Goal: Information Seeking & Learning: Learn about a topic

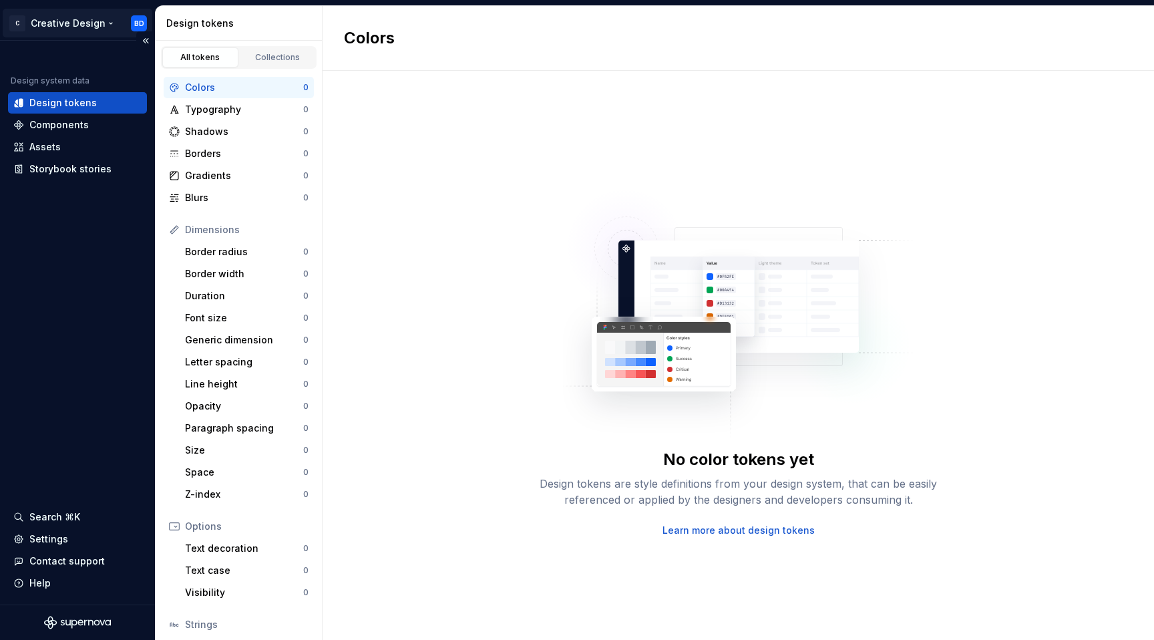
click at [134, 23] on html "C Creative Design BD Design system data Design tokens Components Assets Storybo…" at bounding box center [577, 320] width 1154 height 640
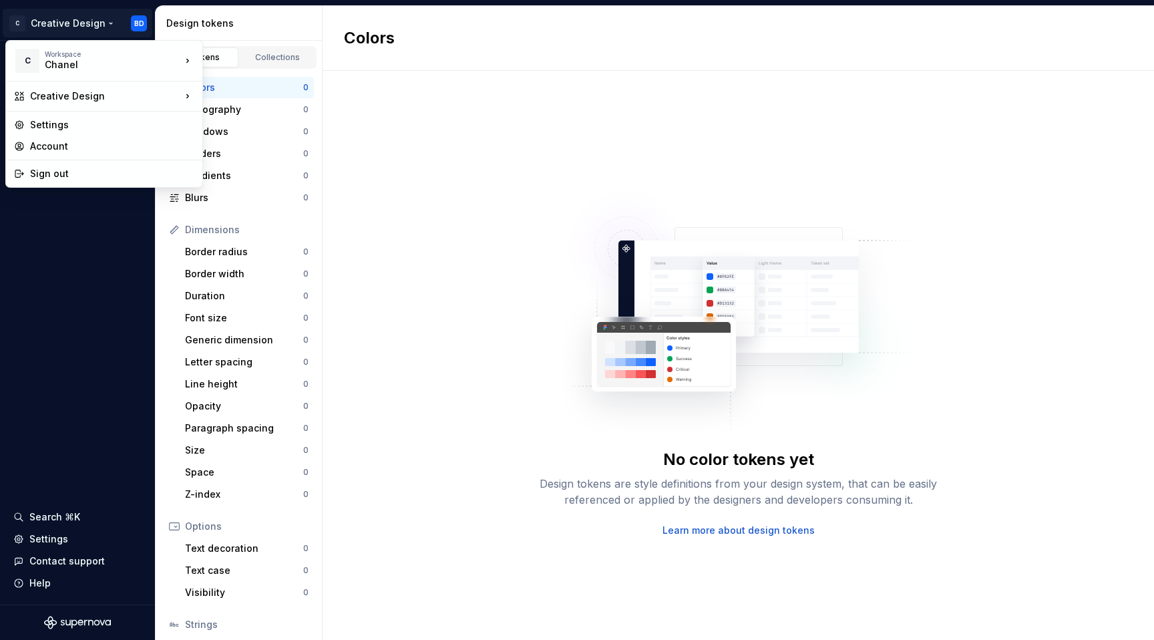
click at [56, 433] on html "C Creative Design BD Design system data Design tokens Components Assets Storybo…" at bounding box center [577, 320] width 1154 height 640
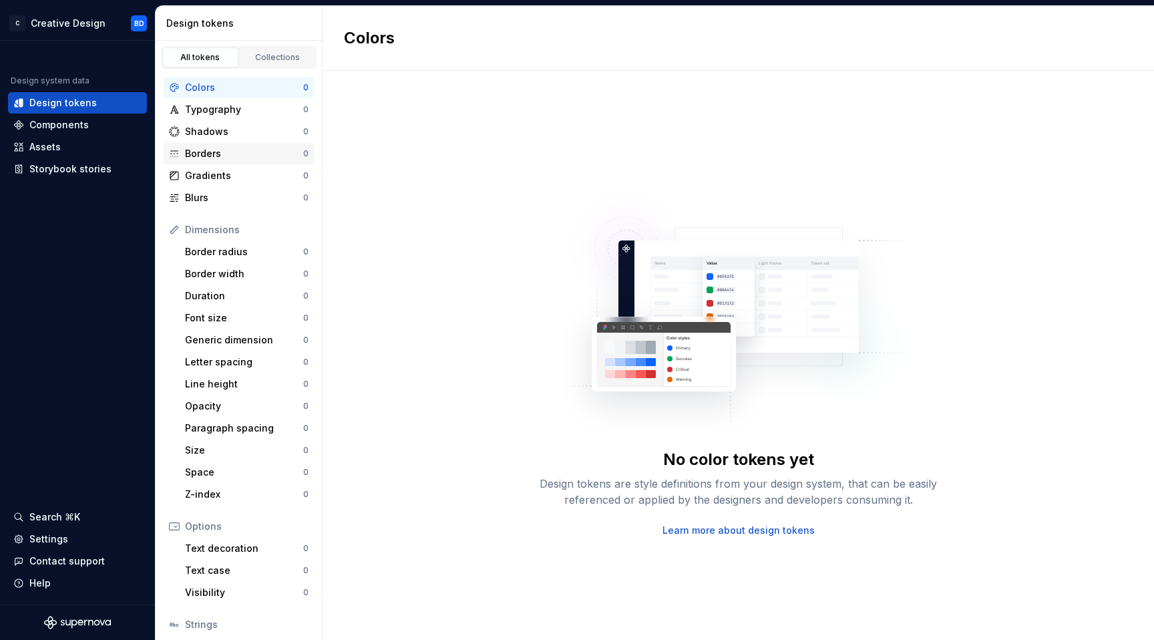
scroll to position [91, 0]
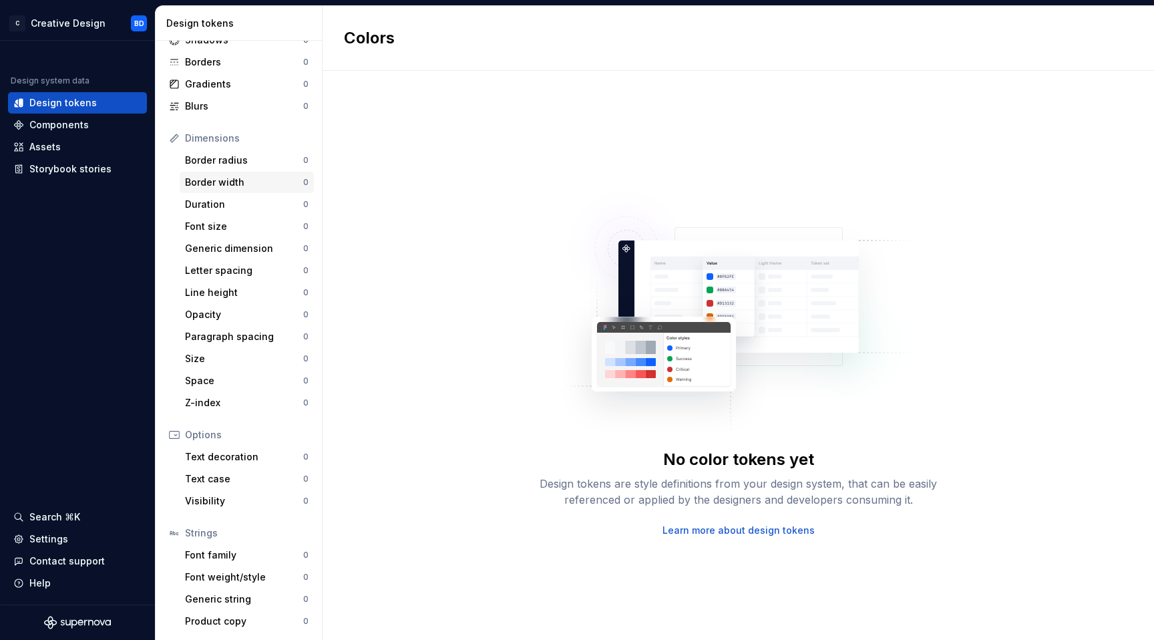
click at [260, 175] on div "Border width 0" at bounding box center [247, 182] width 134 height 21
click at [236, 552] on div "Font family" at bounding box center [244, 554] width 118 height 13
click at [71, 127] on div "Components" at bounding box center [58, 124] width 59 height 13
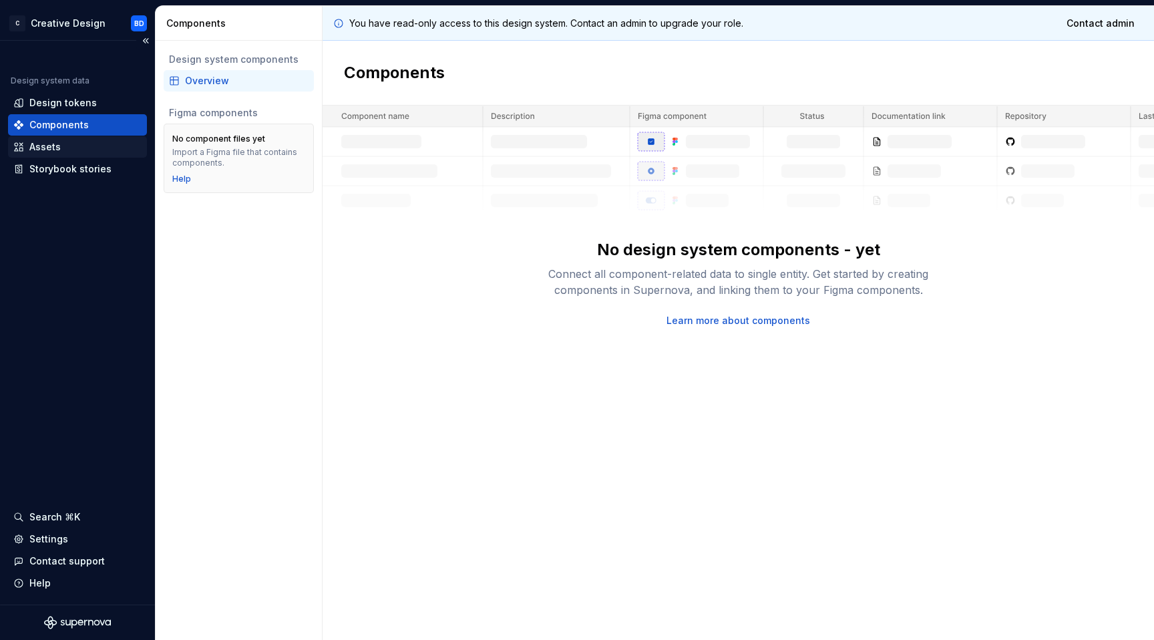
click at [65, 144] on div "Assets" at bounding box center [77, 146] width 128 height 13
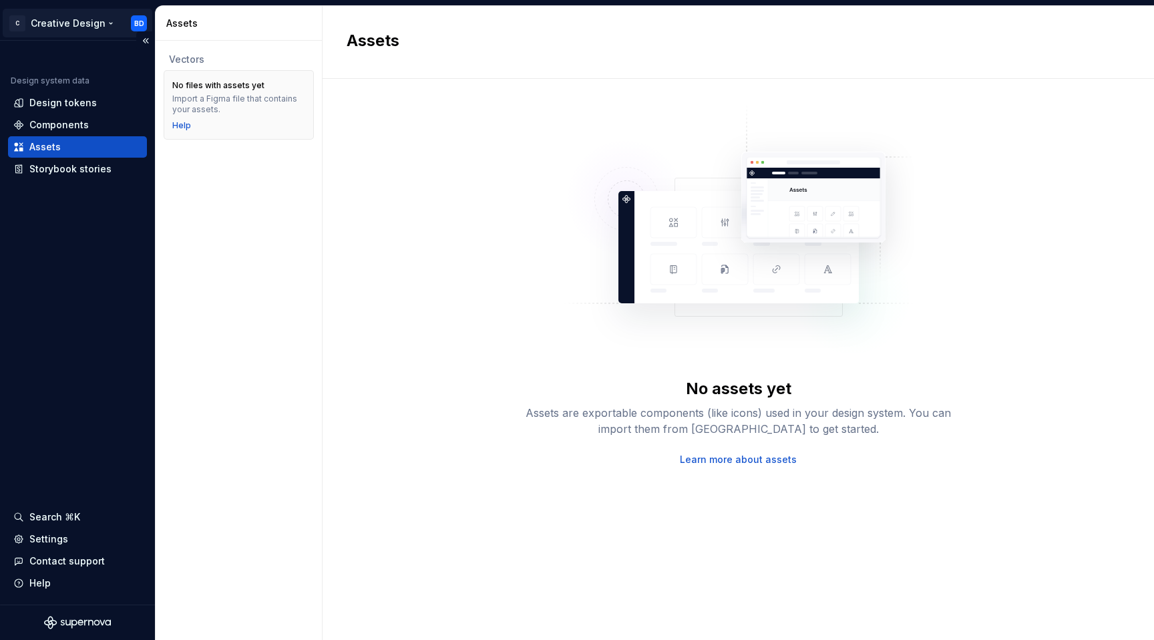
click at [88, 24] on html "C Creative Design BD Design system data Design tokens Components Assets Storybo…" at bounding box center [577, 320] width 1154 height 640
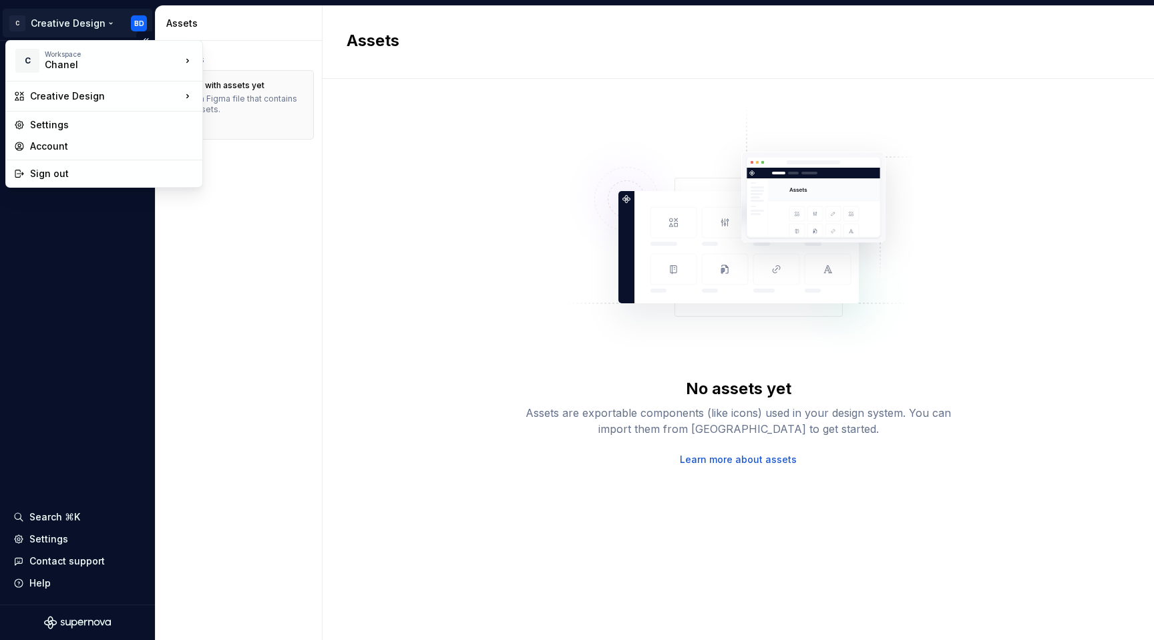
click at [88, 24] on html "C Creative Design BD Design system data Design tokens Components Assets Storybo…" at bounding box center [577, 320] width 1154 height 640
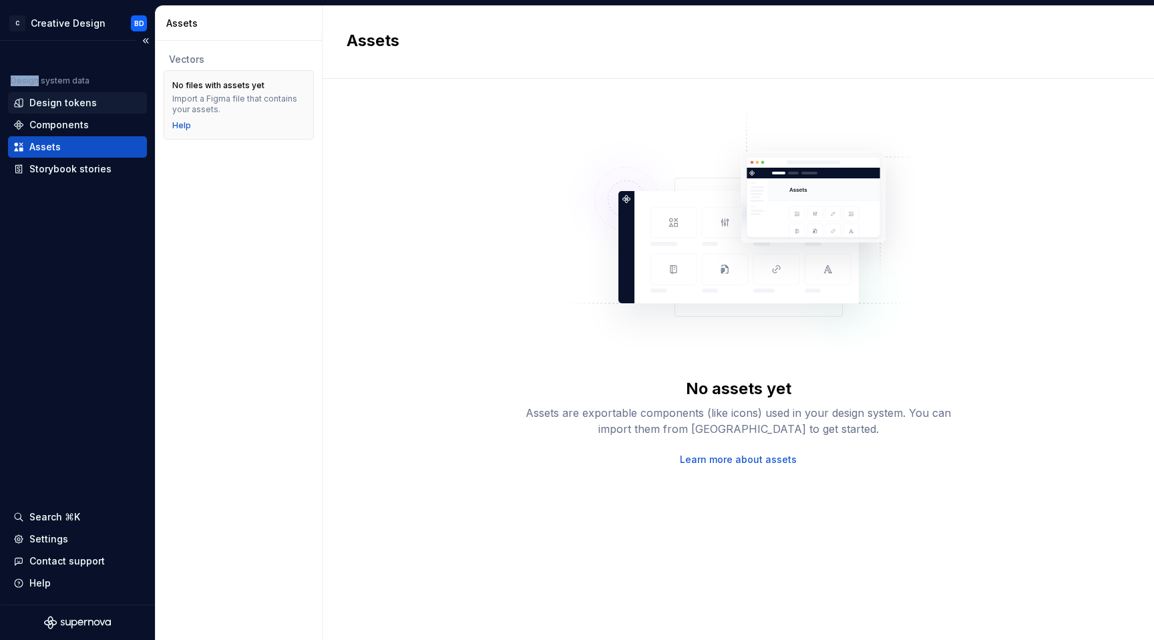
click at [55, 96] on div "Design tokens" at bounding box center [62, 102] width 67 height 13
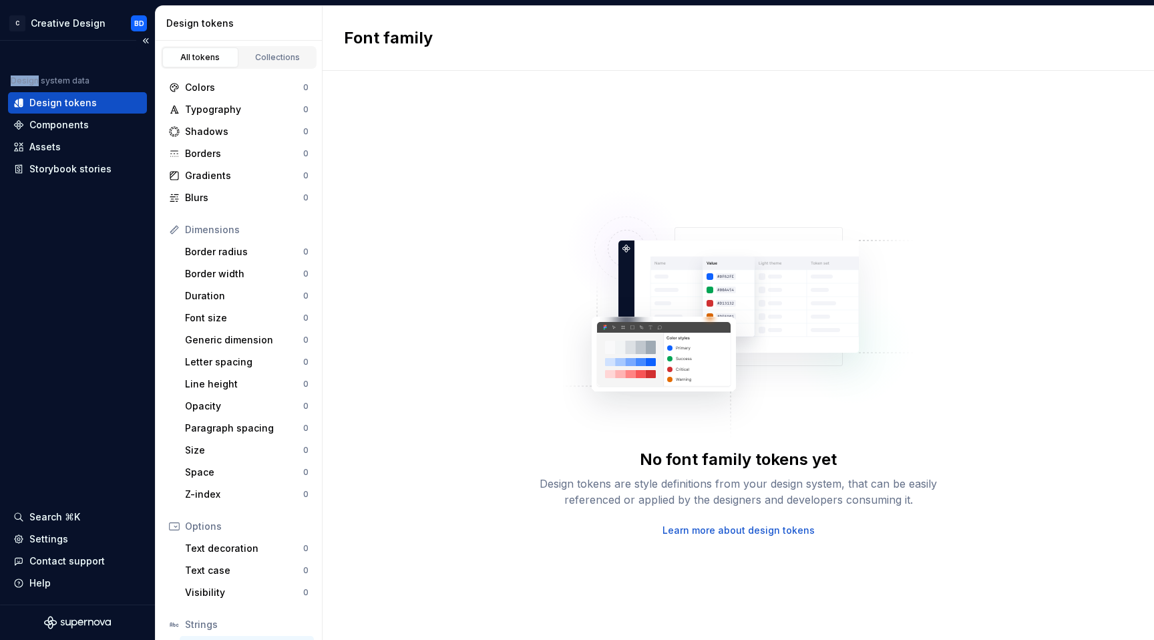
click at [60, 41] on div "Design system data Design tokens Components Assets Storybook stories Search ⌘K …" at bounding box center [77, 323] width 155 height 564
click at [272, 63] on link "Collections" at bounding box center [278, 57] width 76 height 20
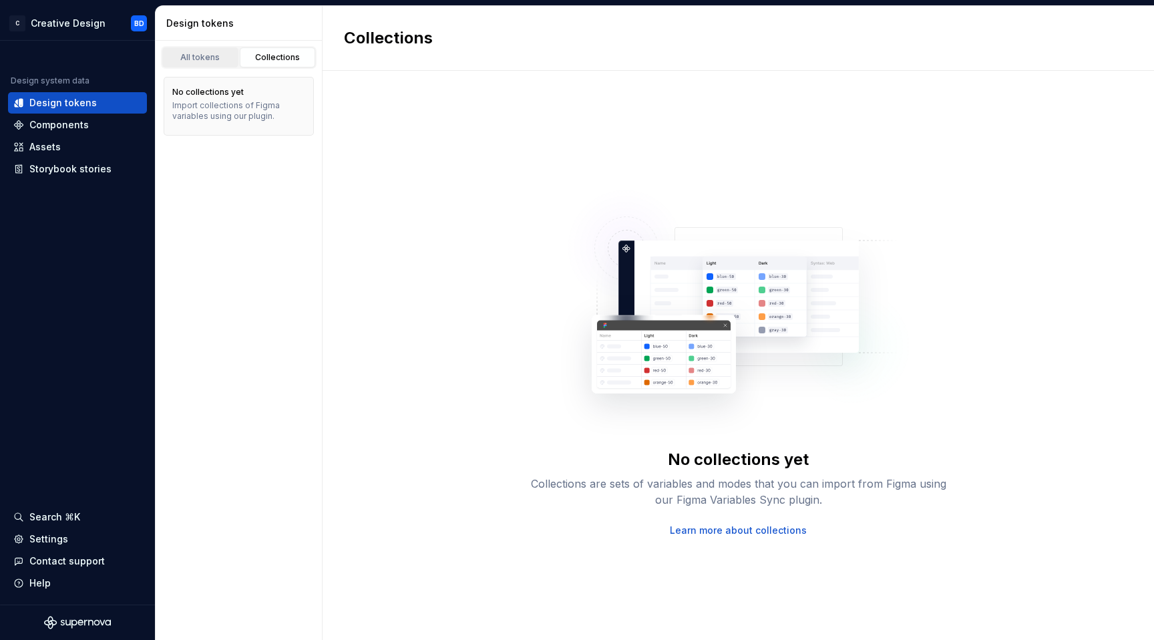
click at [220, 58] on div "All tokens" at bounding box center [200, 57] width 67 height 11
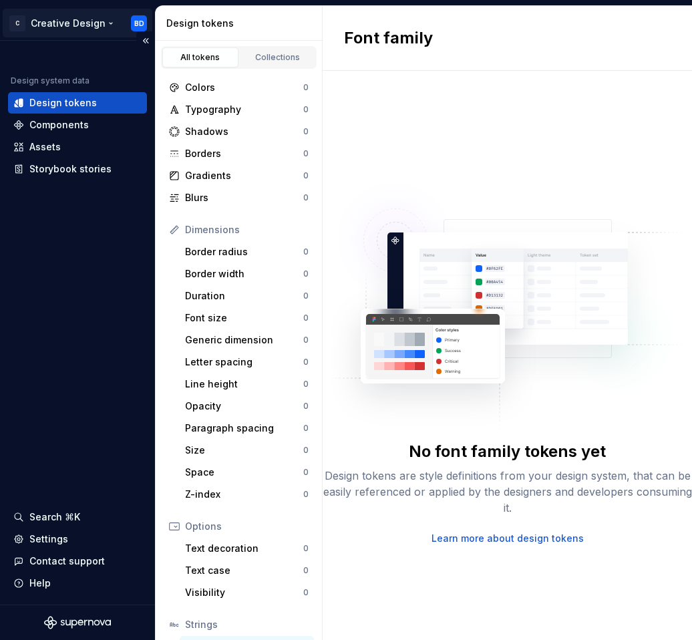
click at [57, 25] on html "C Creative Design BD Design system data Design tokens Components Assets Storybo…" at bounding box center [346, 320] width 692 height 640
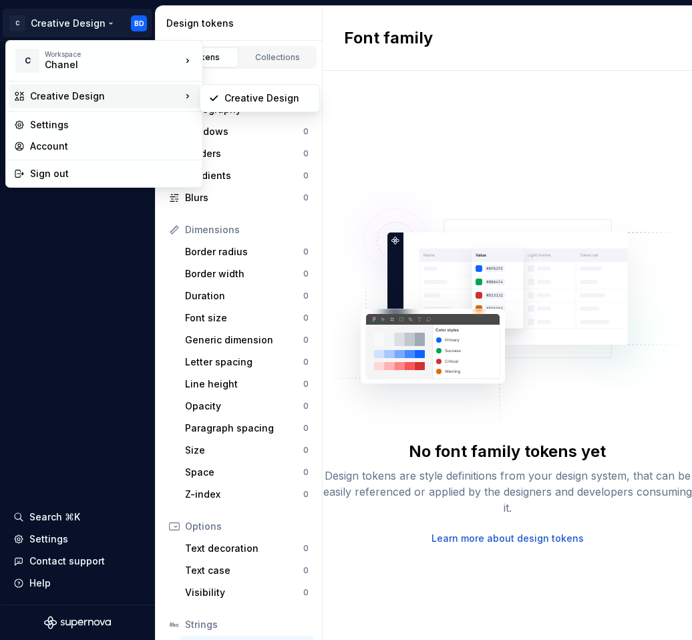
click at [126, 89] on div "Creative Design" at bounding box center [105, 95] width 151 height 13
click at [142, 15] on html "C Creative Design BD Design system data Design tokens Components Assets Storybo…" at bounding box center [346, 320] width 692 height 640
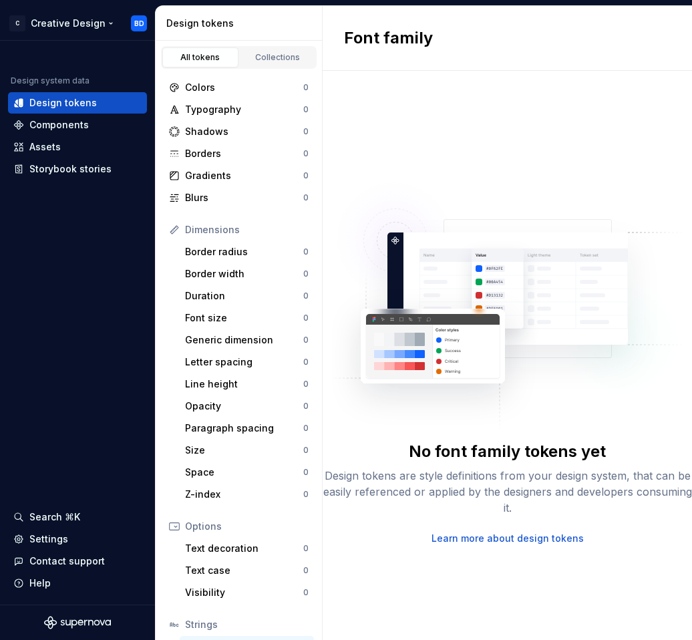
click at [142, 15] on html "C Creative Design BD Design system data Design tokens Components Assets Storybo…" at bounding box center [346, 320] width 692 height 640
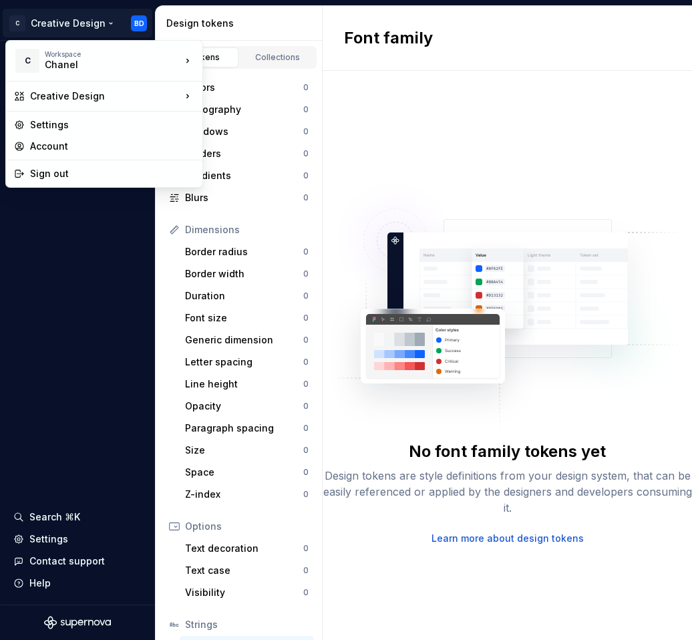
click at [141, 23] on html "C Creative Design BD Design system data Design tokens Components Assets Storybo…" at bounding box center [346, 320] width 692 height 640
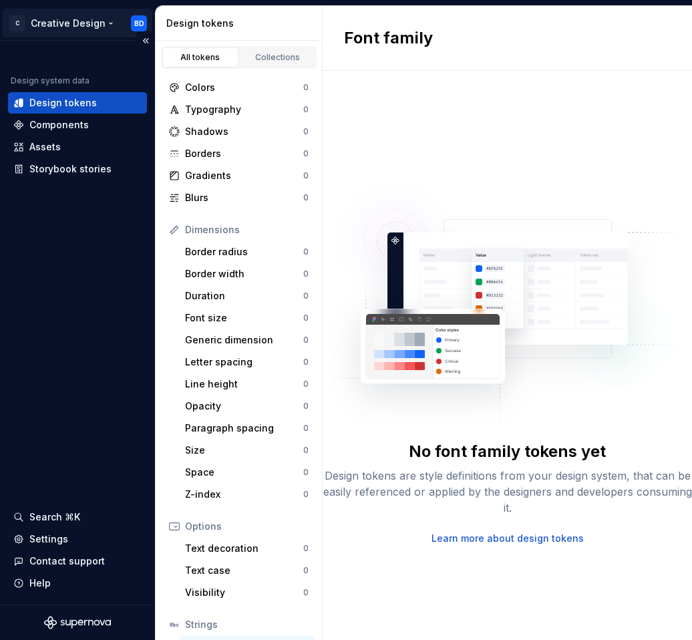
click at [140, 19] on html "C Creative Design BD Design system data Design tokens Components Assets Storybo…" at bounding box center [346, 320] width 692 height 640
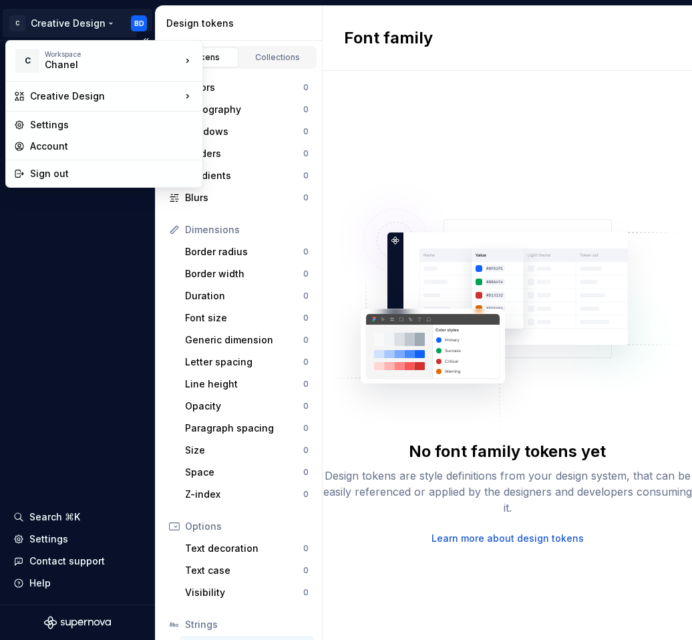
click at [140, 19] on html "C Creative Design BD Design system data Design tokens Components Assets Storybo…" at bounding box center [346, 320] width 692 height 640
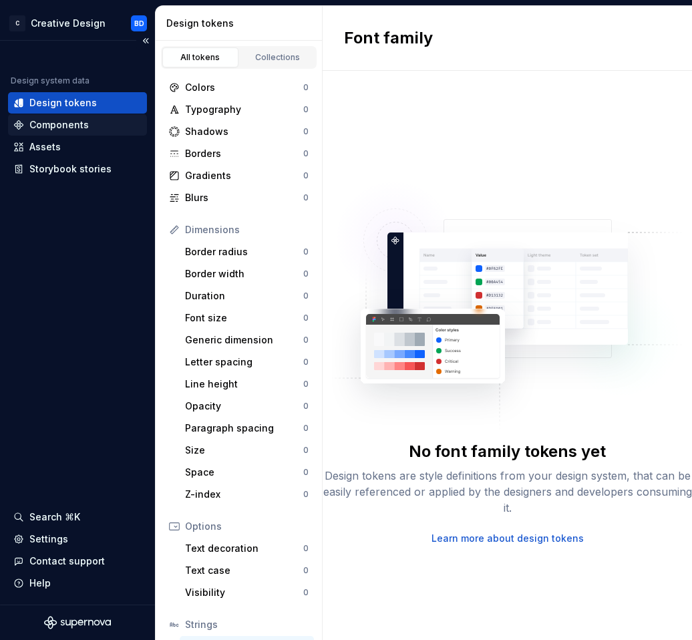
click at [48, 124] on div "Components" at bounding box center [58, 124] width 59 height 13
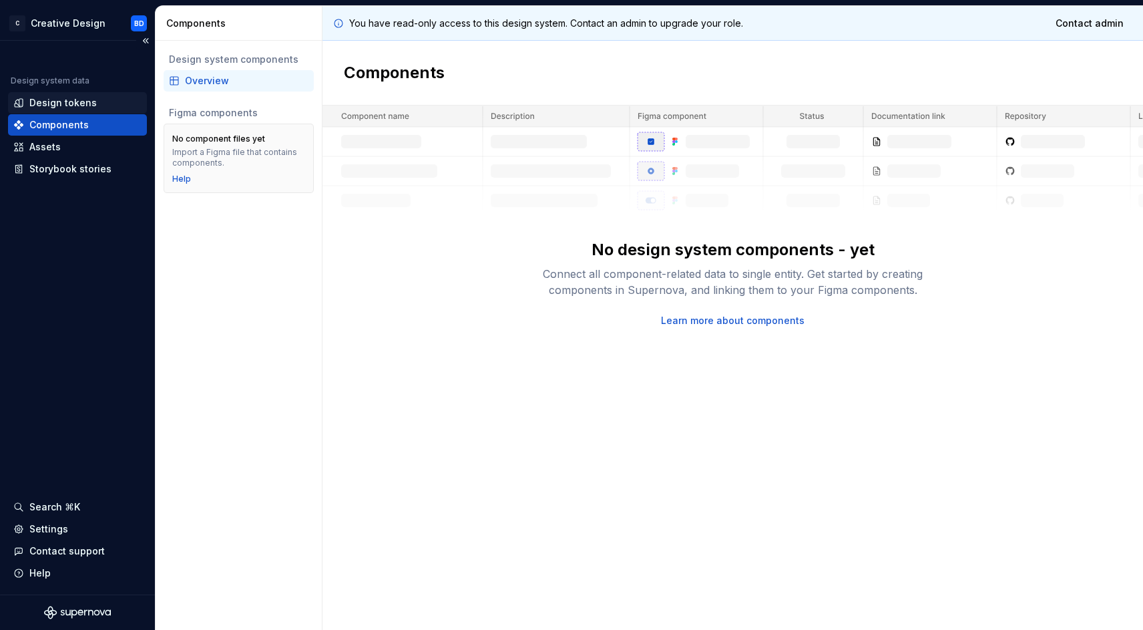
click at [87, 106] on div "Design tokens" at bounding box center [62, 102] width 67 height 13
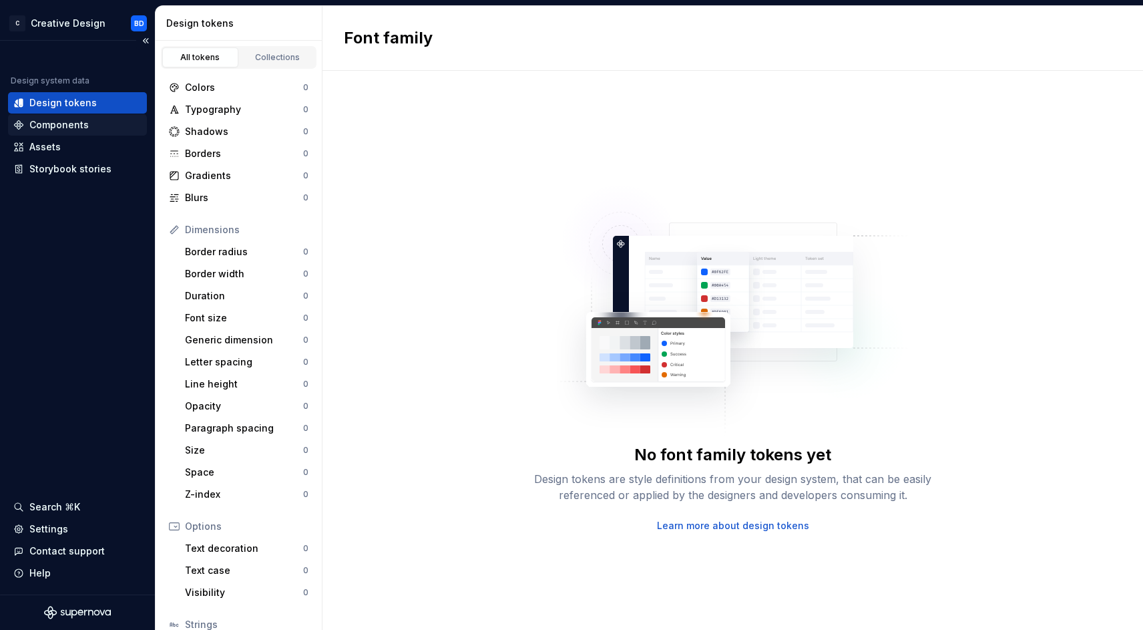
click at [86, 125] on div "Components" at bounding box center [77, 124] width 128 height 13
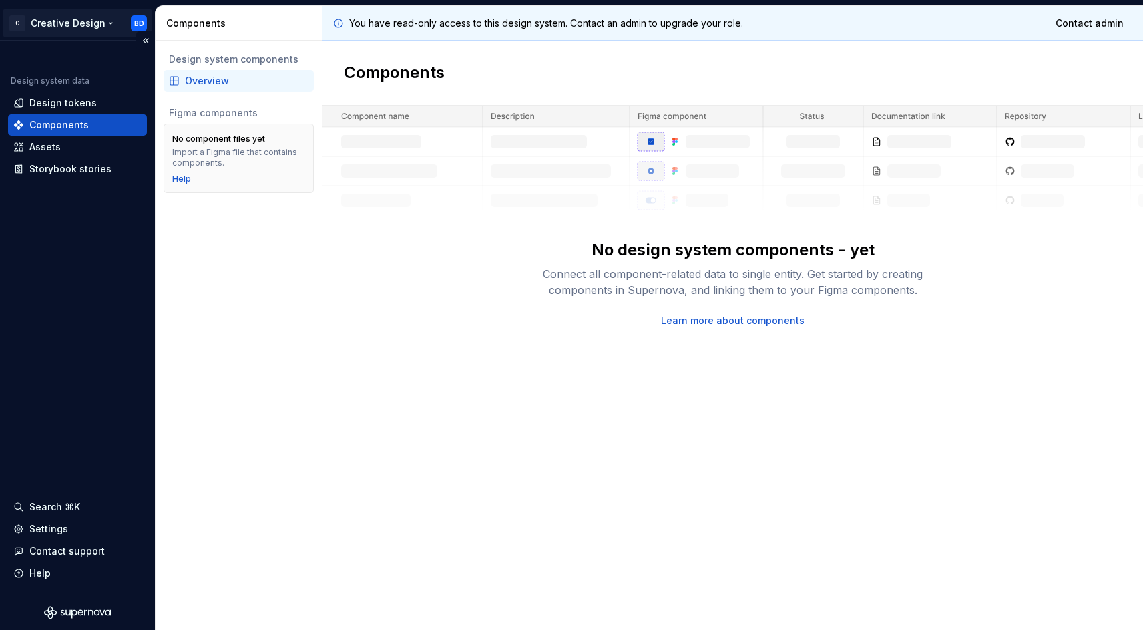
click at [102, 29] on html "C Creative Design BD Design system data Design tokens Components Assets Storybo…" at bounding box center [571, 315] width 1143 height 630
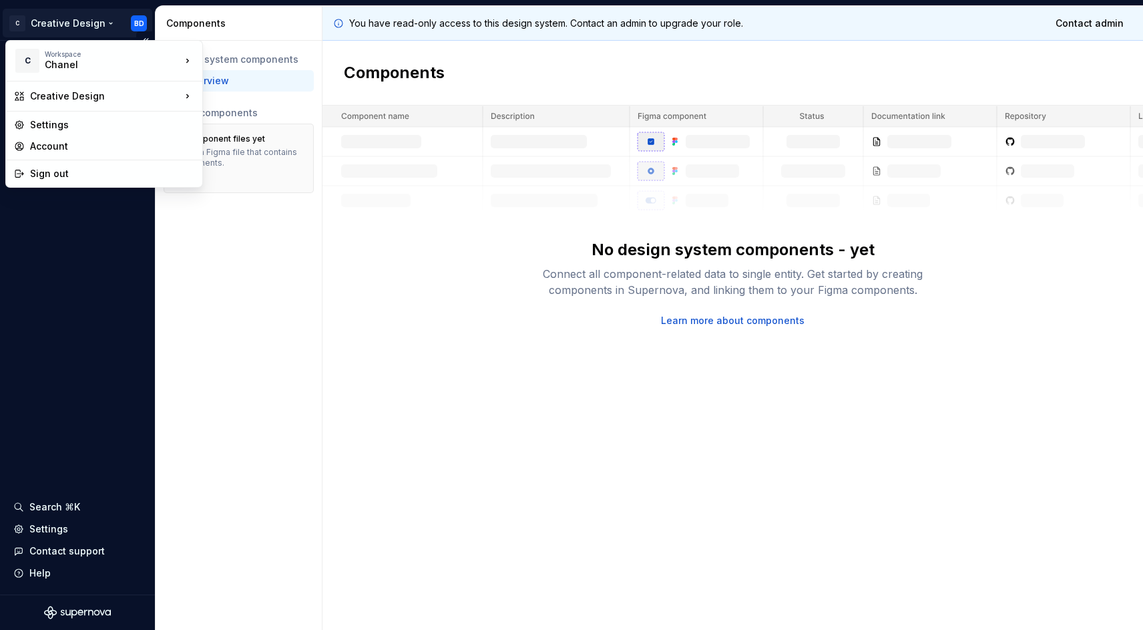
click at [99, 354] on html "C Creative Design BD Design system data Design tokens Components Assets Storybo…" at bounding box center [571, 315] width 1143 height 630
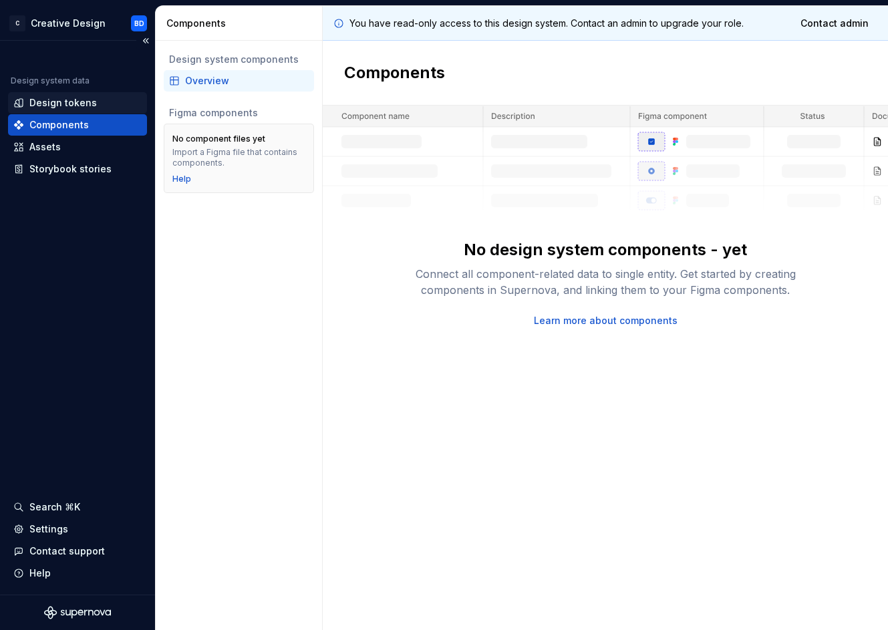
click at [47, 108] on div "Design tokens" at bounding box center [62, 102] width 67 height 13
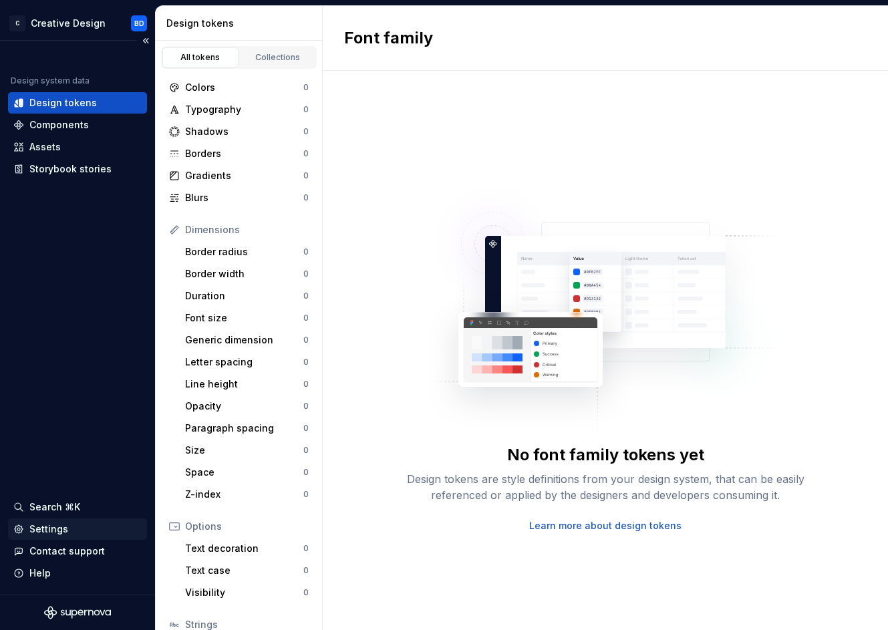
click at [49, 533] on div "Settings" at bounding box center [48, 528] width 39 height 13
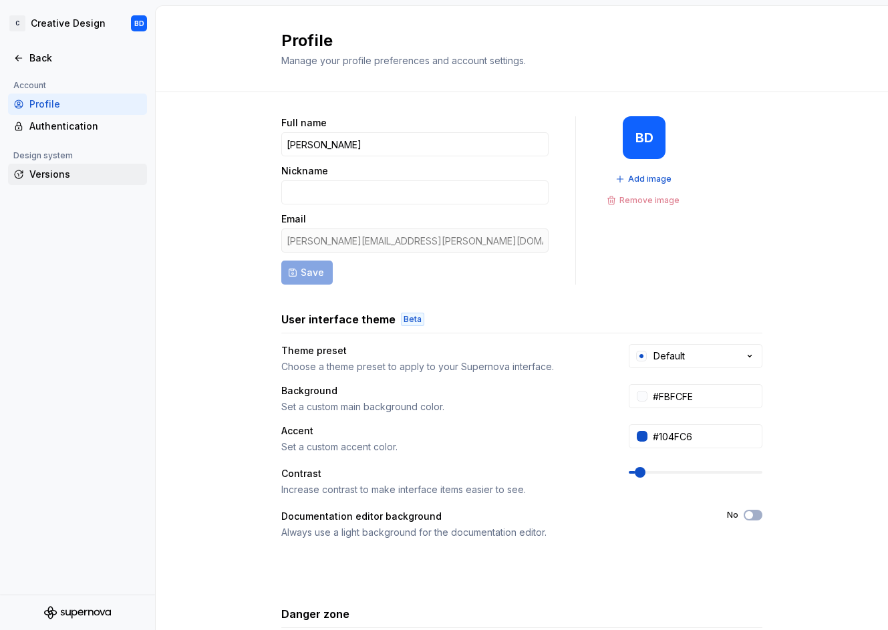
click at [35, 181] on div "Versions" at bounding box center [77, 174] width 139 height 21
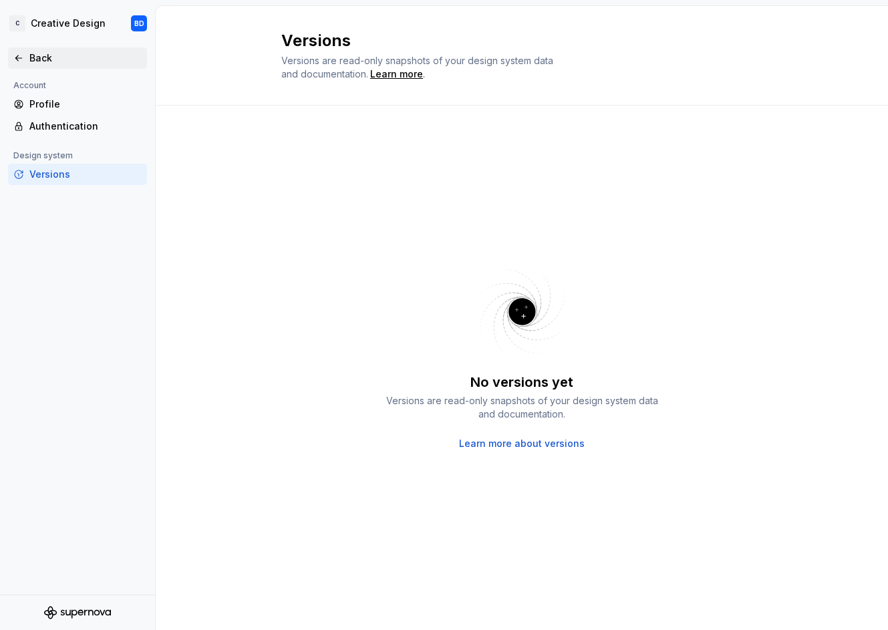
click at [46, 63] on div "Back" at bounding box center [85, 57] width 112 height 13
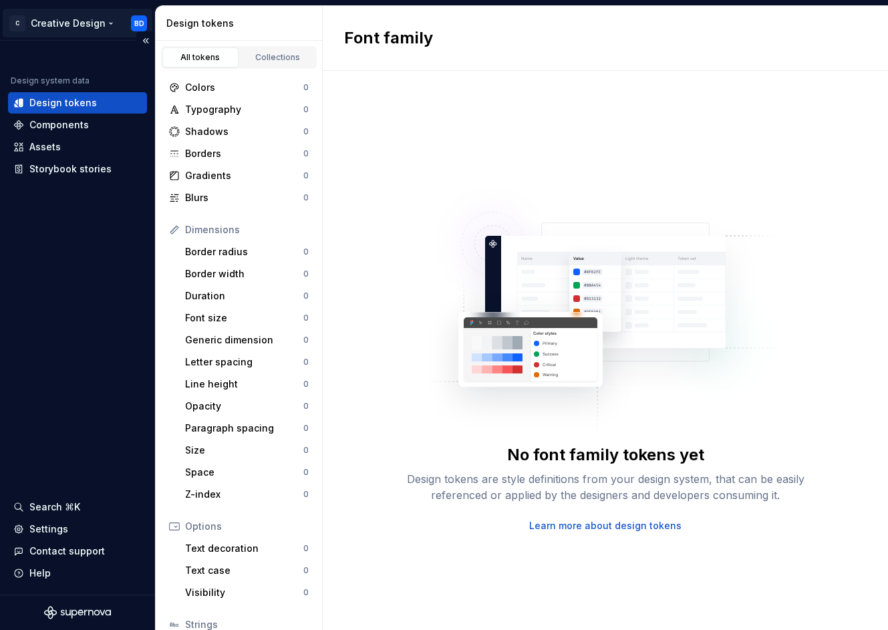
click at [103, 20] on html "C Creative Design BD Design system data Design tokens Components Assets Storybo…" at bounding box center [444, 315] width 888 height 630
click at [91, 25] on html "C Chanel.com DS BD Design system data Design tokens Components Assets Storybook…" at bounding box center [444, 315] width 888 height 630
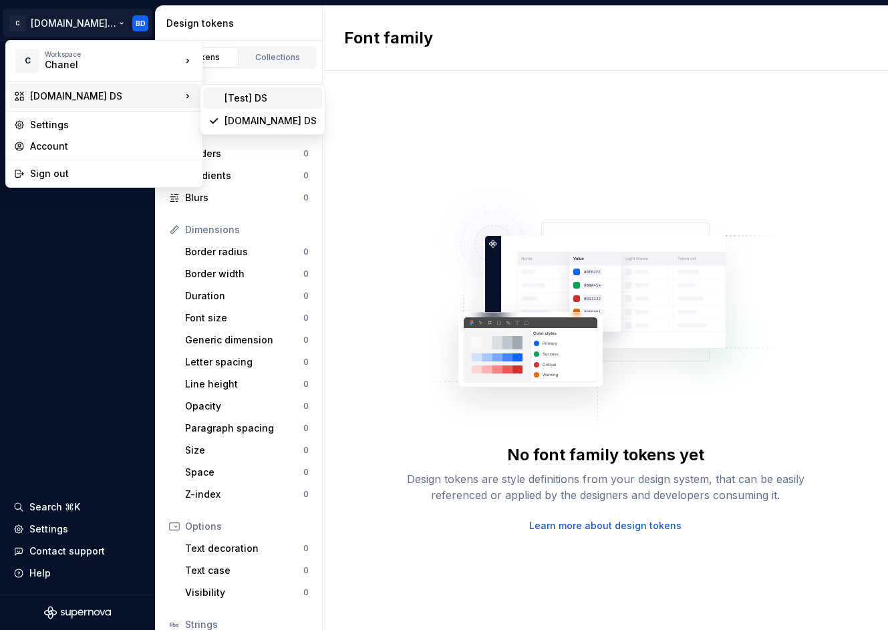
click at [242, 108] on div "[Test] DS" at bounding box center [262, 97] width 119 height 21
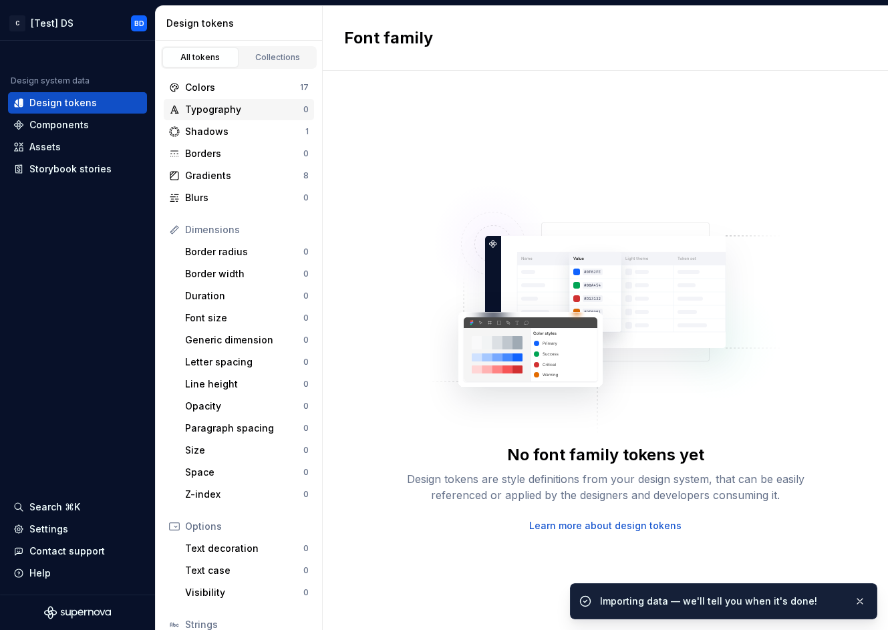
click at [213, 101] on div "Typography 0" at bounding box center [239, 109] width 150 height 21
click at [222, 89] on div "Colors" at bounding box center [242, 87] width 115 height 13
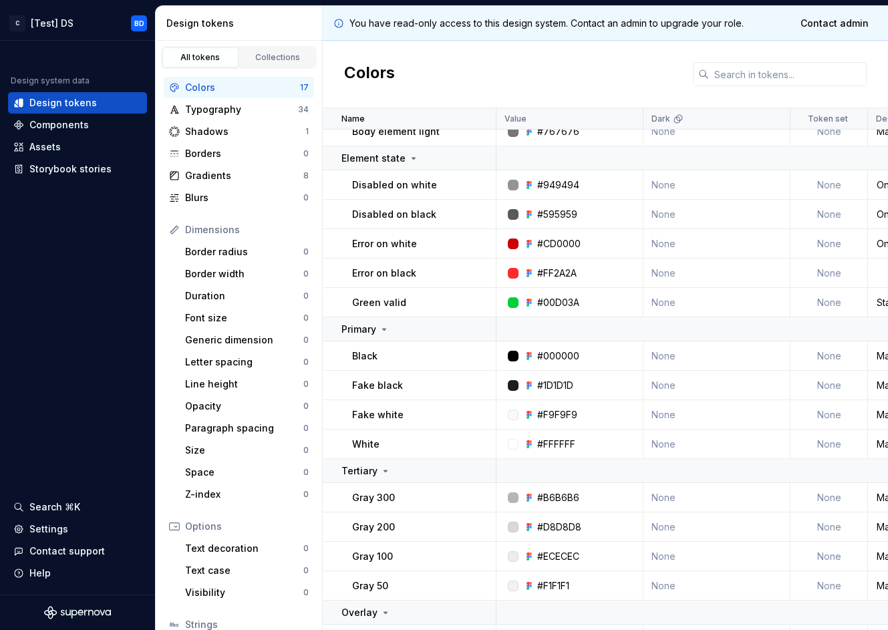
scroll to position [127, 0]
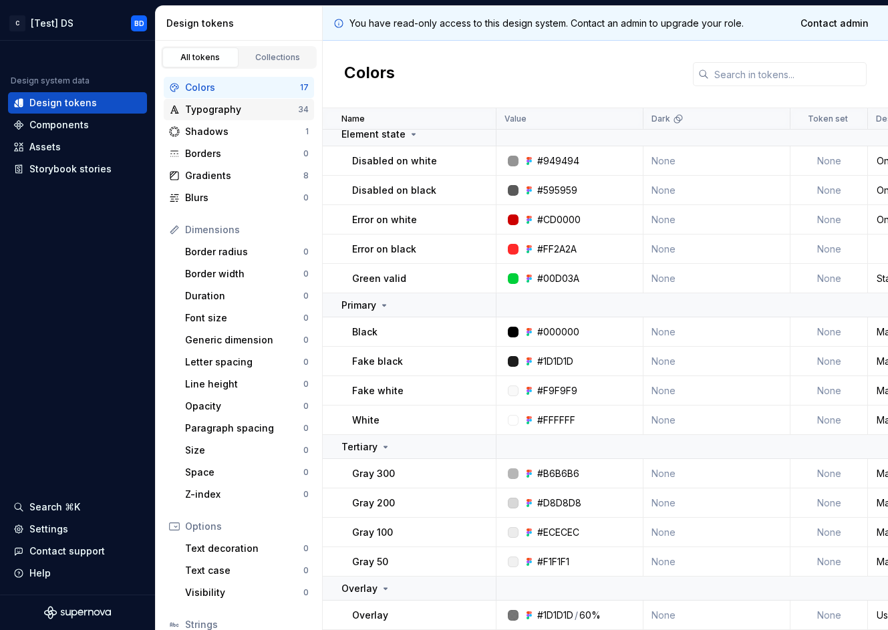
click at [242, 104] on div "Typography" at bounding box center [241, 109] width 113 height 13
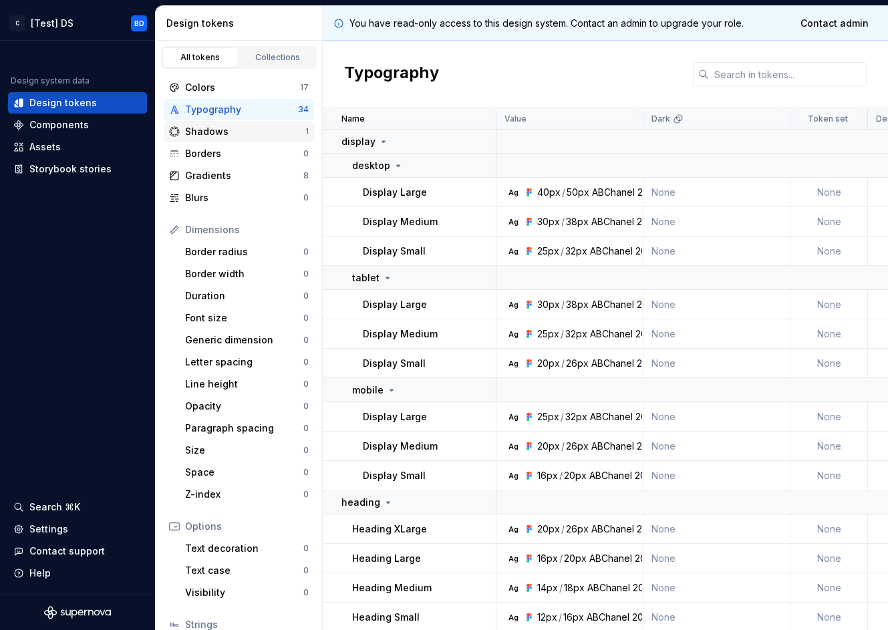
click at [240, 138] on div "Shadows" at bounding box center [245, 131] width 120 height 13
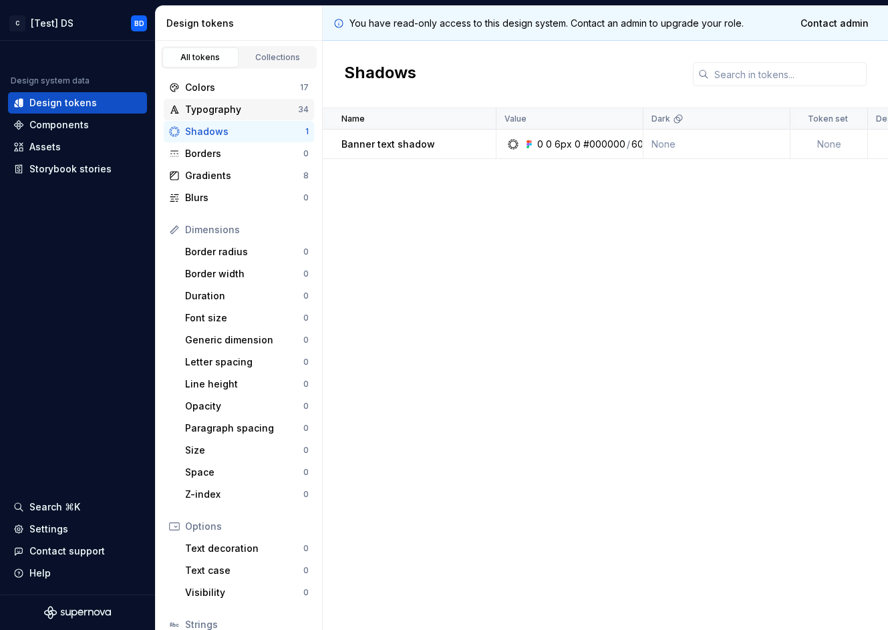
click at [246, 111] on div "Typography" at bounding box center [241, 109] width 113 height 13
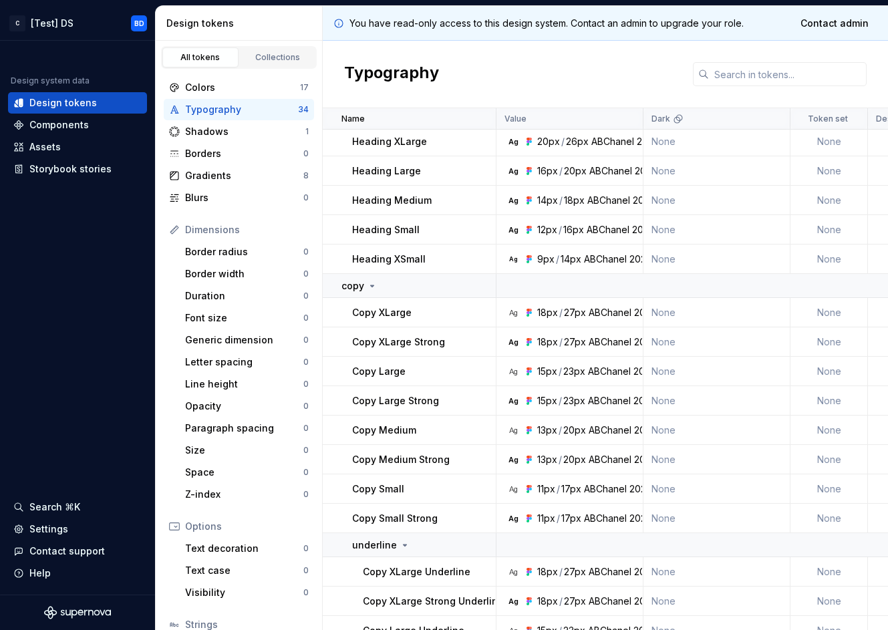
scroll to position [699, 0]
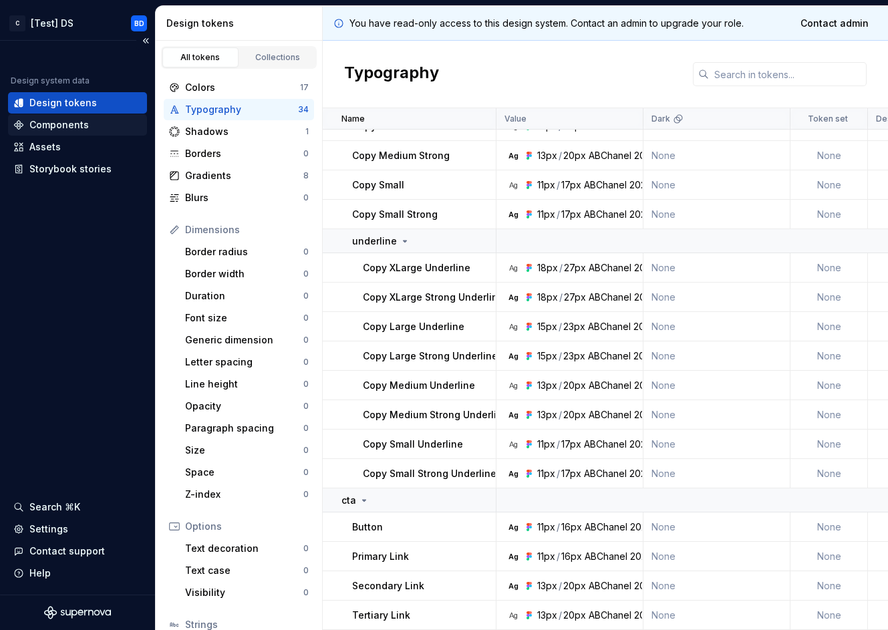
click at [115, 130] on div "Components" at bounding box center [77, 124] width 128 height 13
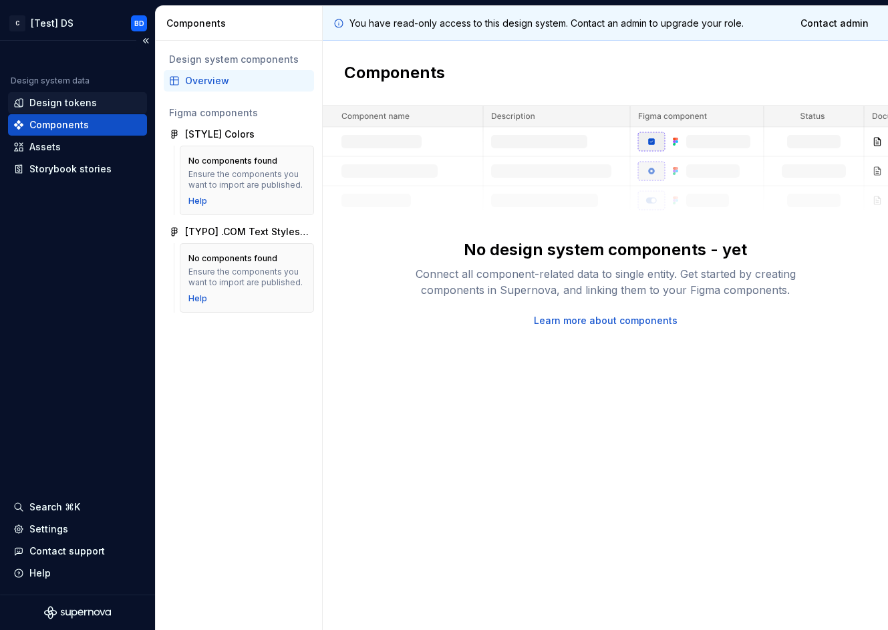
click at [109, 108] on div "Design tokens" at bounding box center [77, 102] width 128 height 13
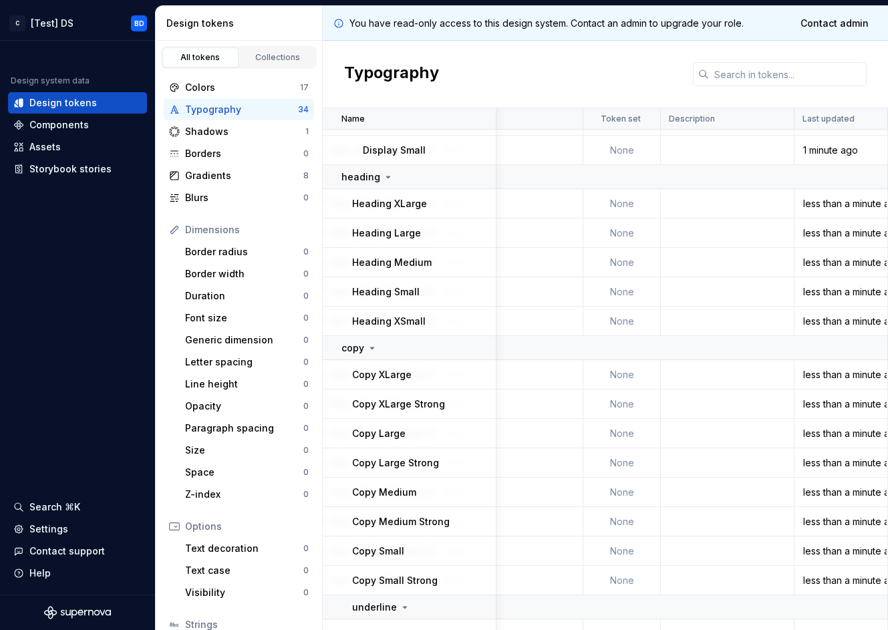
scroll to position [0, 214]
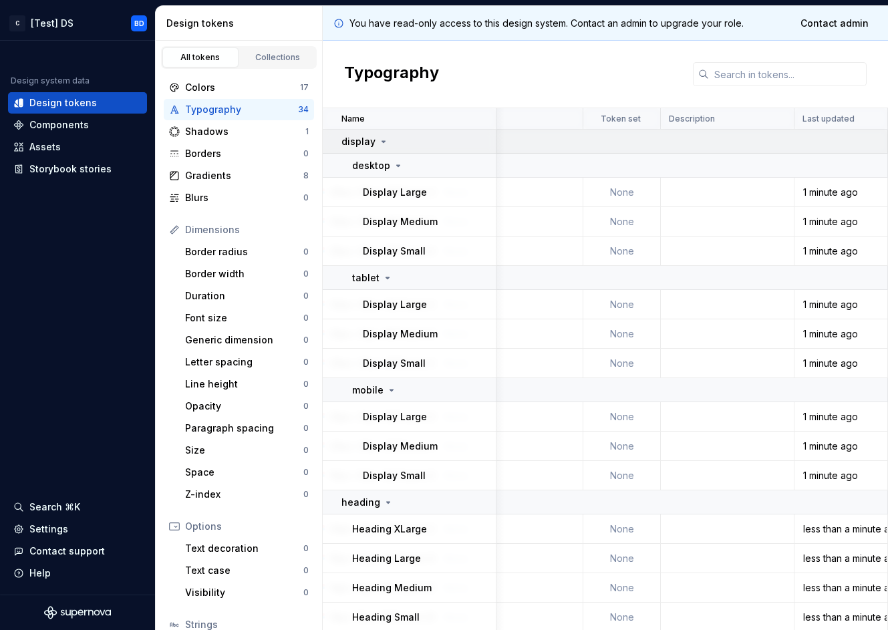
click at [382, 142] on icon at bounding box center [383, 141] width 3 height 1
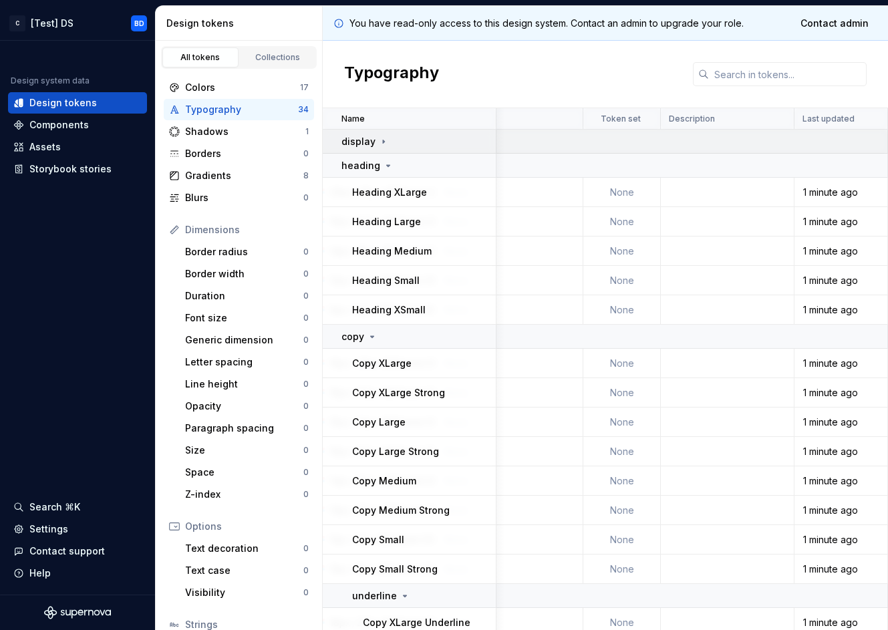
click at [383, 142] on icon at bounding box center [383, 141] width 1 height 3
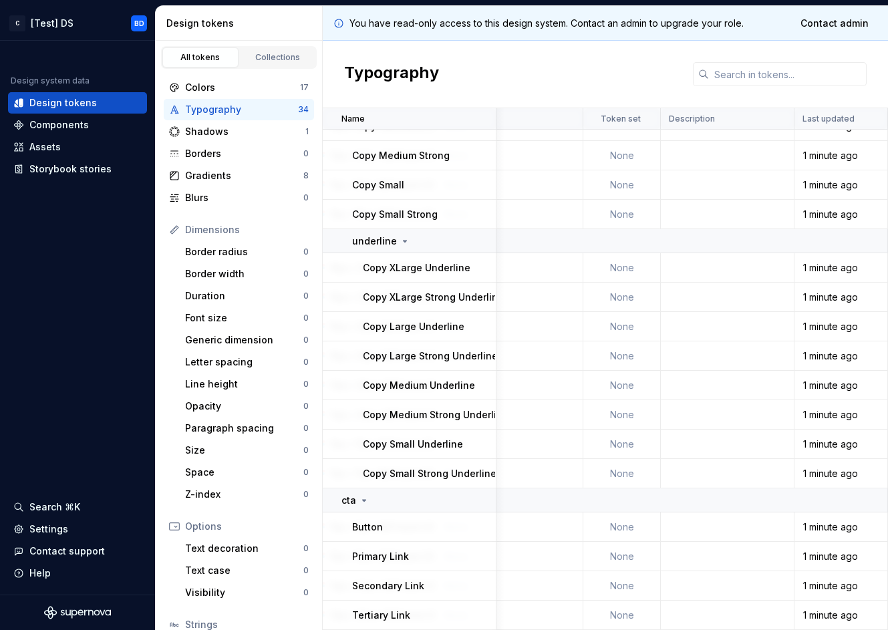
scroll to position [699, 214]
click at [617, 217] on td "None" at bounding box center [621, 214] width 77 height 29
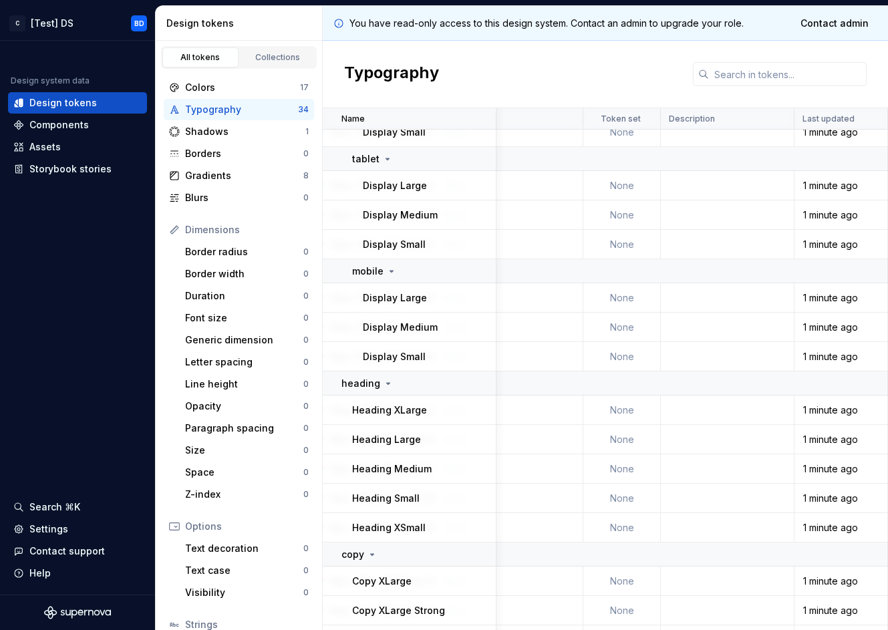
scroll to position [0, 214]
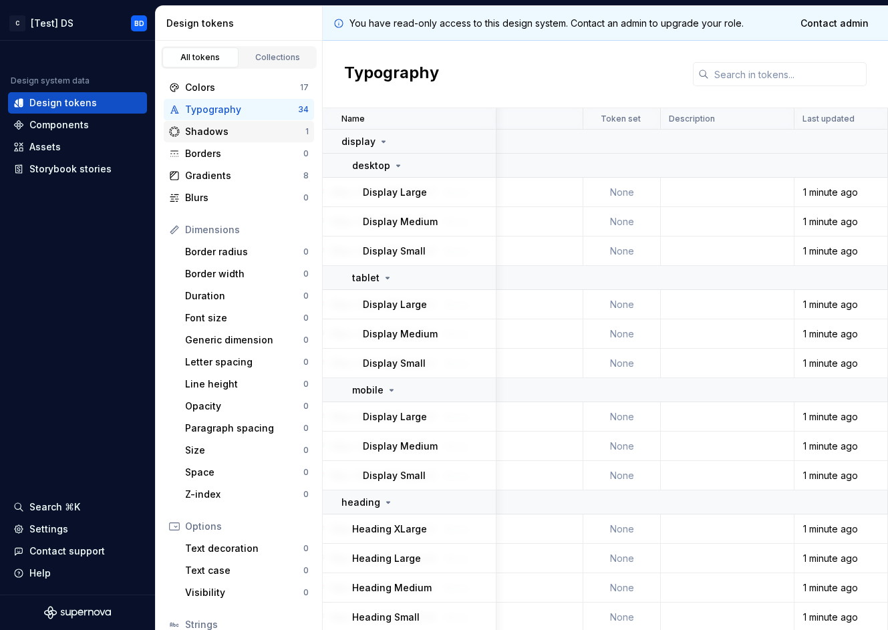
click at [226, 132] on div "Shadows" at bounding box center [245, 131] width 120 height 13
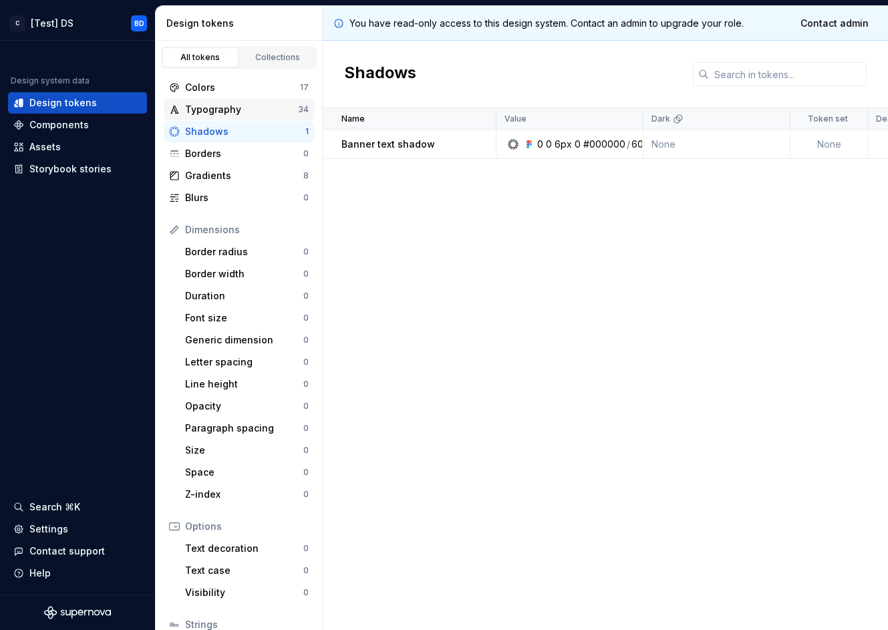
click at [260, 108] on div "Typography" at bounding box center [241, 109] width 113 height 13
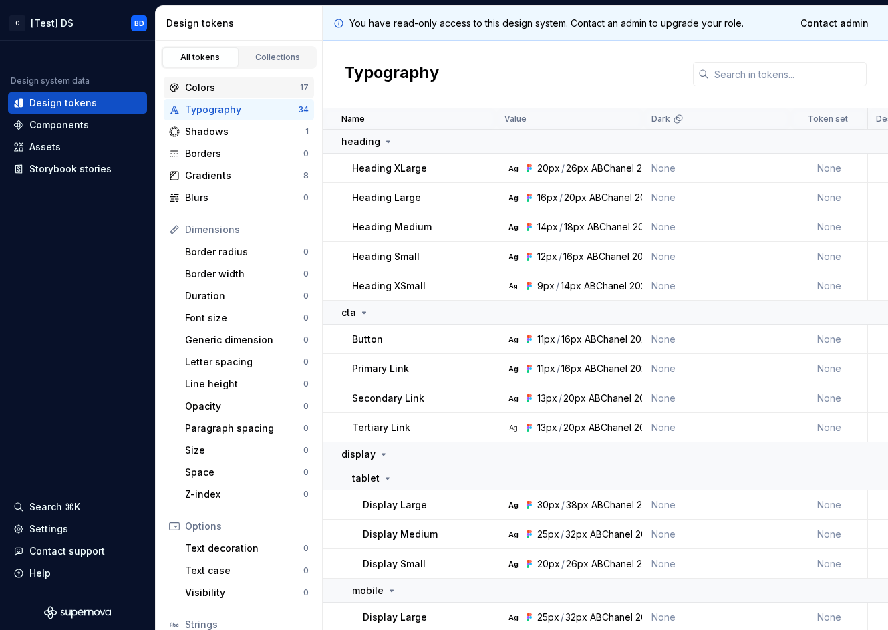
click at [243, 89] on div "Colors" at bounding box center [242, 87] width 115 height 13
